Goal: Check status: Check status

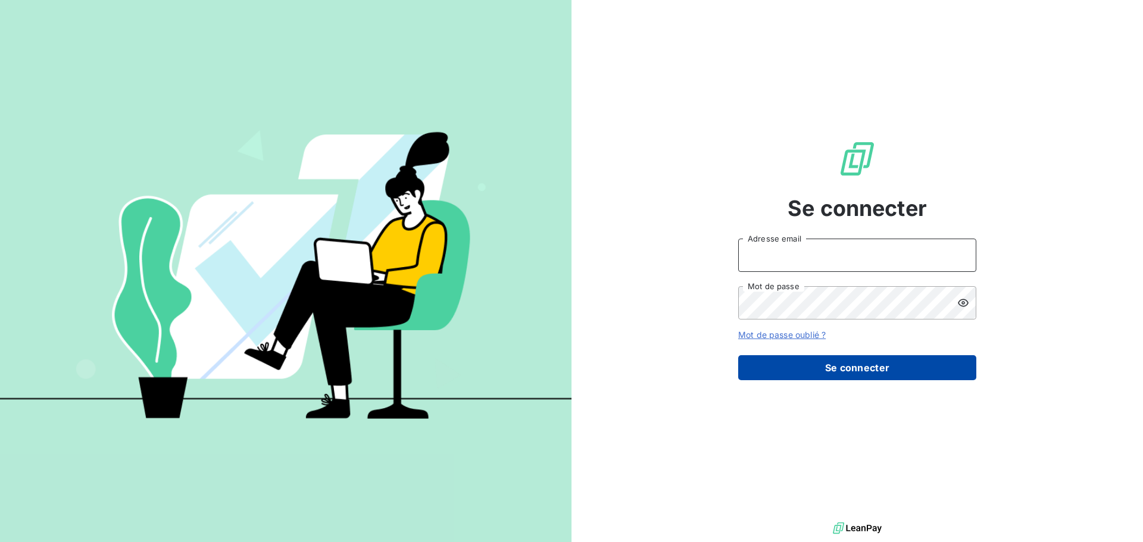
type input "anne.degrasse@exquado.com"
click at [799, 356] on button "Se connecter" at bounding box center [857, 367] width 238 height 25
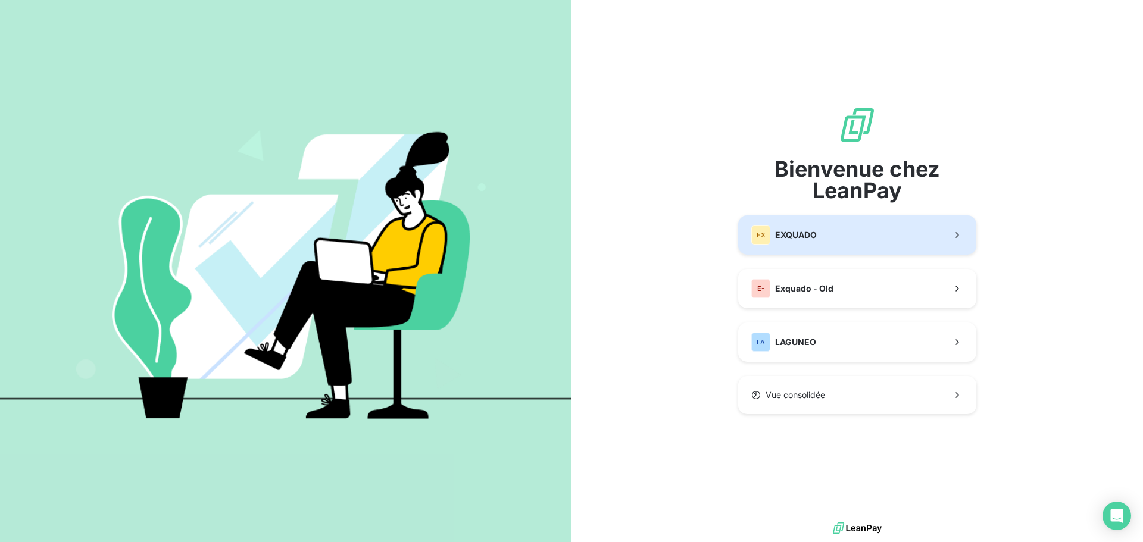
click at [849, 230] on button "EX EXQUADO" at bounding box center [857, 234] width 238 height 39
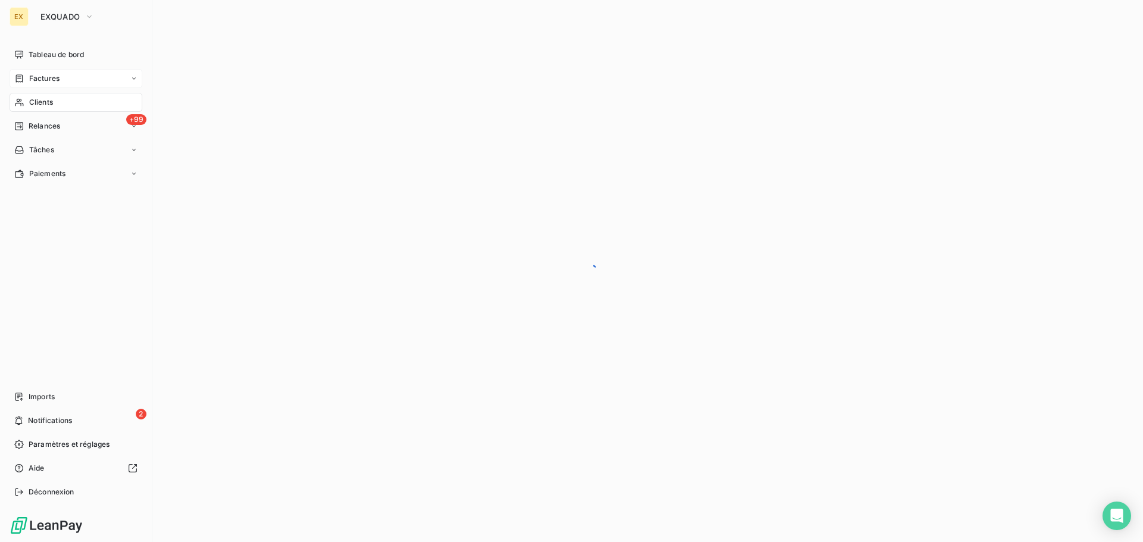
click at [48, 77] on span "Factures" at bounding box center [44, 78] width 30 height 11
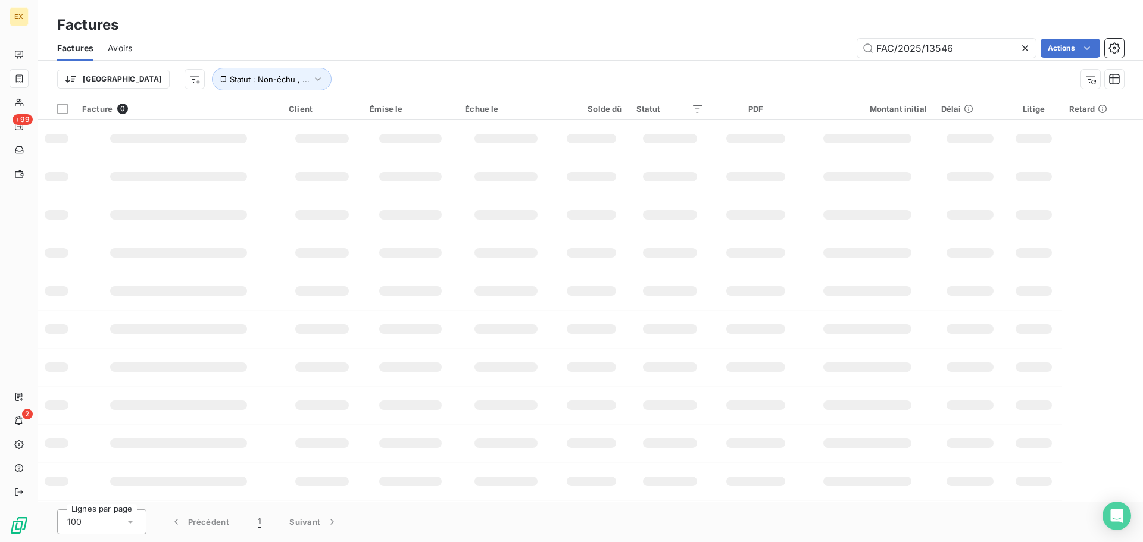
drag, startPoint x: 974, startPoint y: 51, endPoint x: 794, endPoint y: 60, distance: 180.5
click at [800, 58] on div "Factures Avoirs FAC/2025/13546 Actions" at bounding box center [590, 48] width 1105 height 25
type input "FAC/2025/08811"
